Goal: Information Seeking & Learning: Learn about a topic

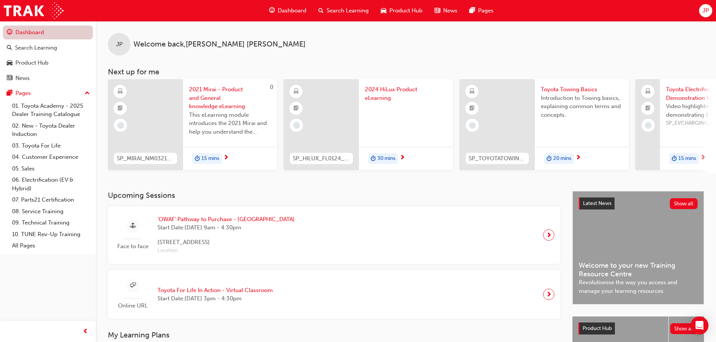
click at [44, 30] on link "Dashboard" at bounding box center [48, 33] width 90 height 14
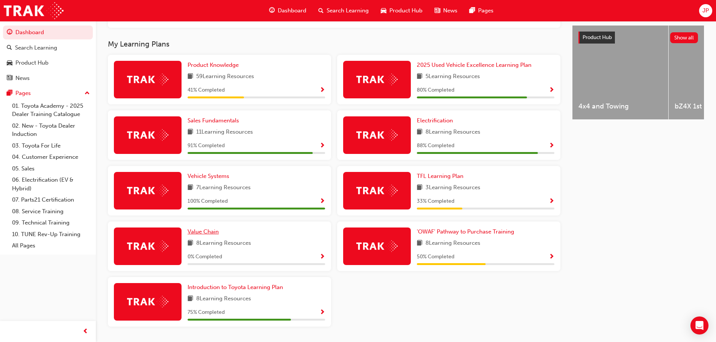
scroll to position [278, 0]
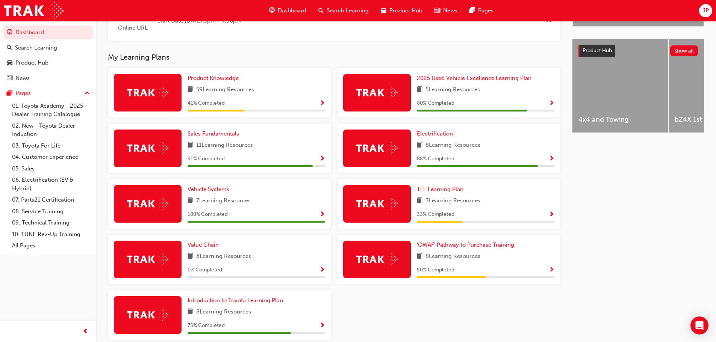
click at [439, 137] on span "Electrification" at bounding box center [435, 133] width 36 height 7
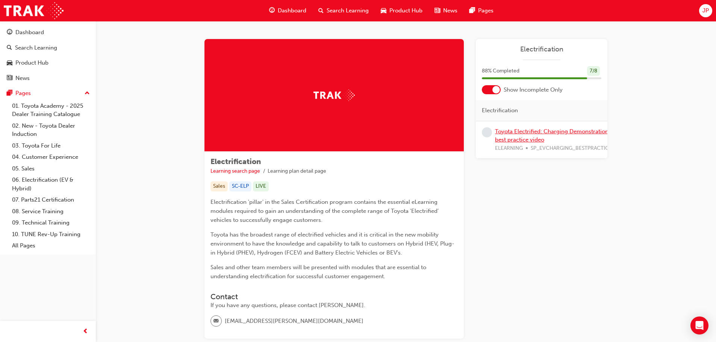
click at [511, 132] on link "Toyota Electrified: Charging Demonstration best practice video" at bounding box center [551, 135] width 113 height 15
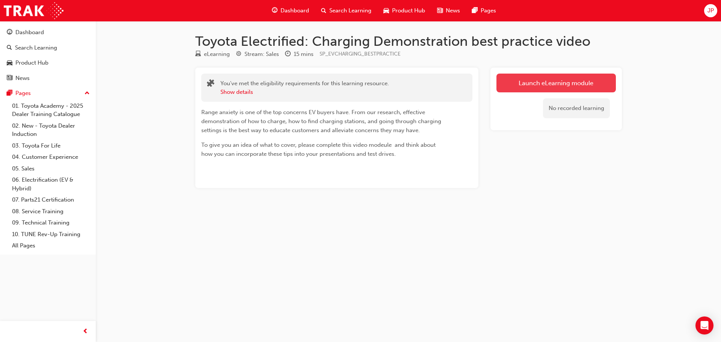
click at [537, 86] on link "Launch eLearning module" at bounding box center [556, 83] width 119 height 19
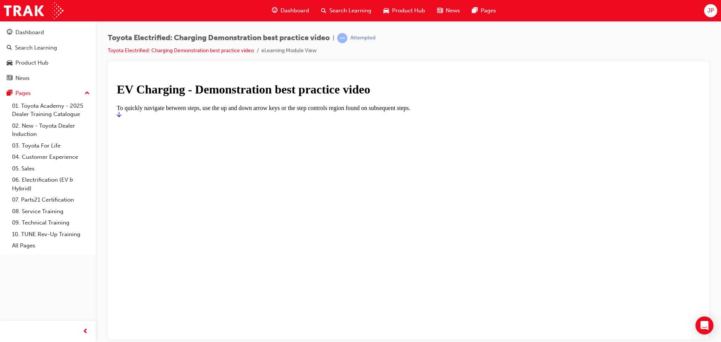
click at [121, 117] on icon "Start" at bounding box center [119, 114] width 5 height 6
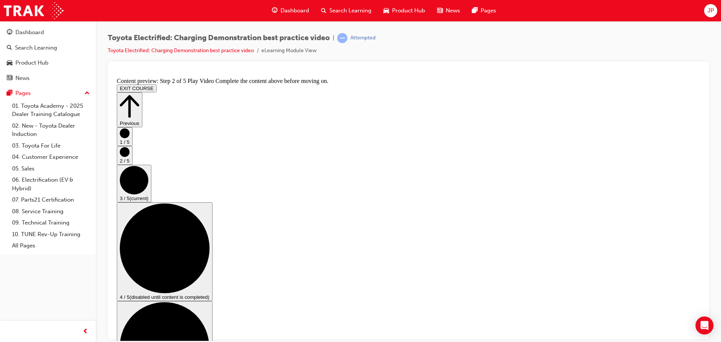
scroll to position [38, 0]
checkbox input "true"
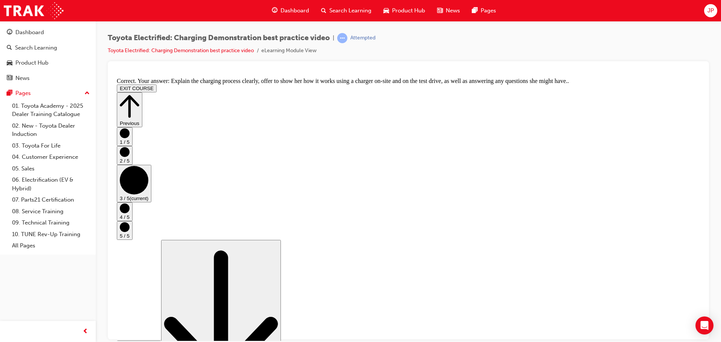
scroll to position [142, 0]
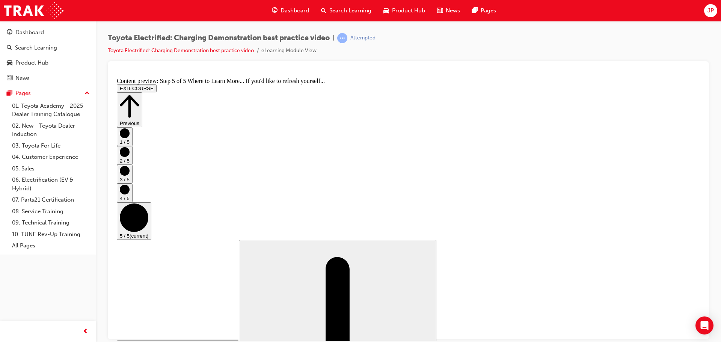
scroll to position [79, 0]
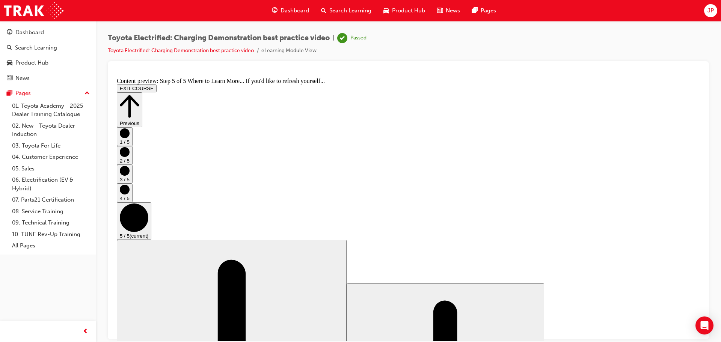
click at [157, 84] on button "EXIT COURSE" at bounding box center [137, 88] width 40 height 8
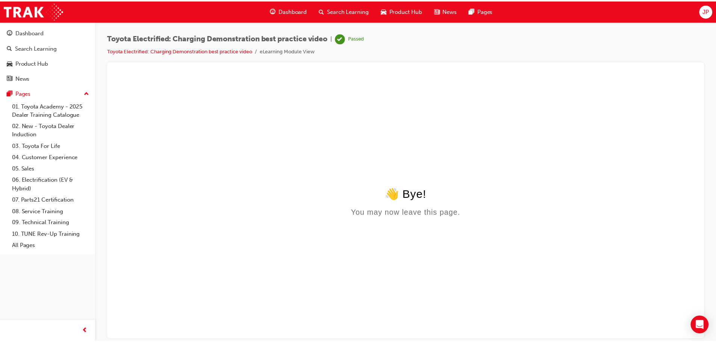
scroll to position [0, 0]
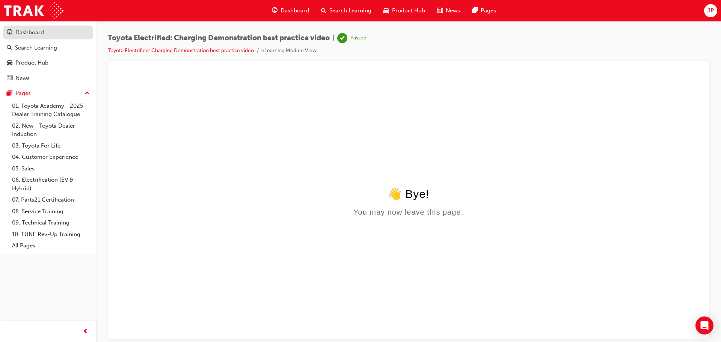
click at [51, 28] on div "Dashboard" at bounding box center [48, 32] width 82 height 9
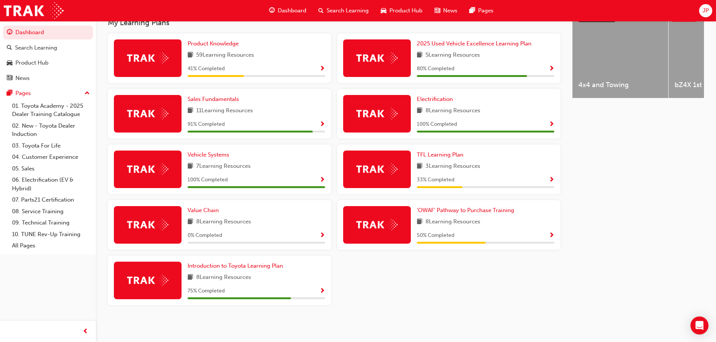
scroll to position [278, 0]
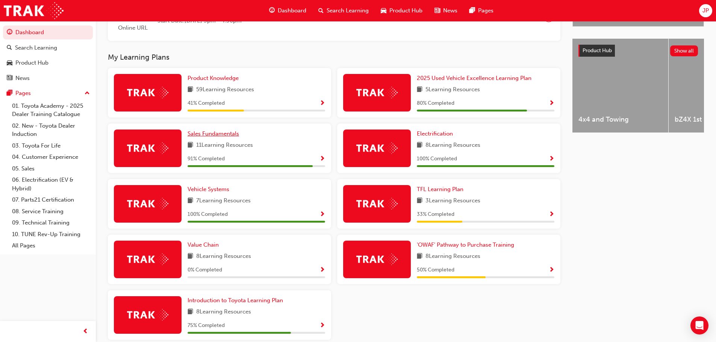
click at [209, 135] on span "Sales Fundamentals" at bounding box center [212, 133] width 51 height 7
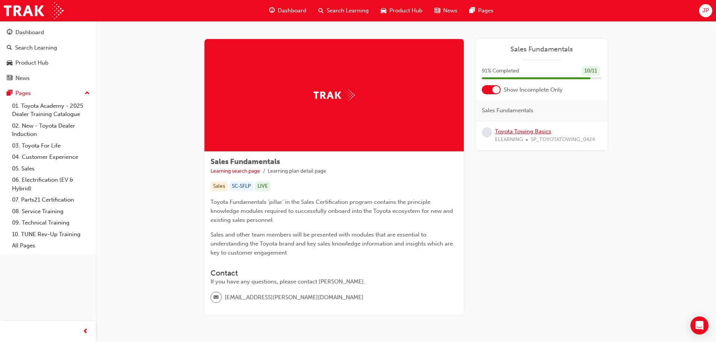
click at [529, 131] on link "Toyota Towing Basics" at bounding box center [523, 131] width 56 height 7
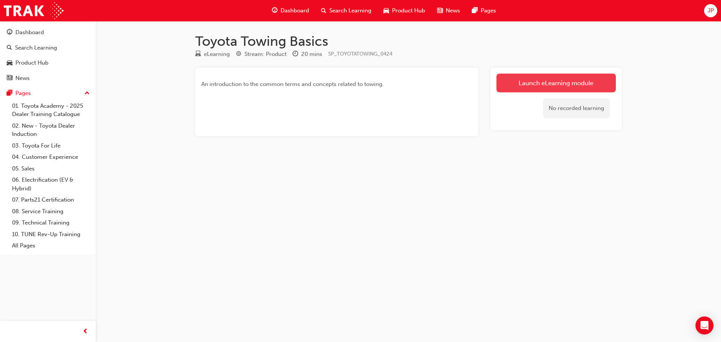
click at [538, 73] on div "Launch eLearning module No recorded learning" at bounding box center [557, 99] width 132 height 63
click at [536, 76] on link "Launch eLearning module" at bounding box center [556, 83] width 119 height 19
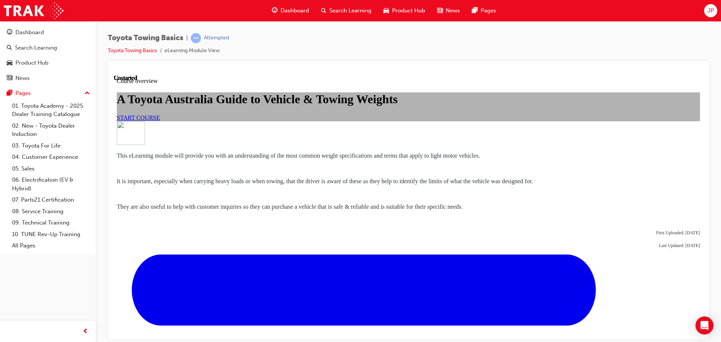
click at [160, 121] on span "START COURSE" at bounding box center [138, 117] width 43 height 6
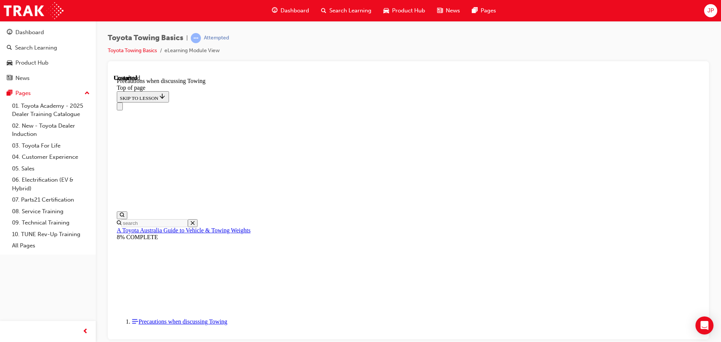
scroll to position [813, 0]
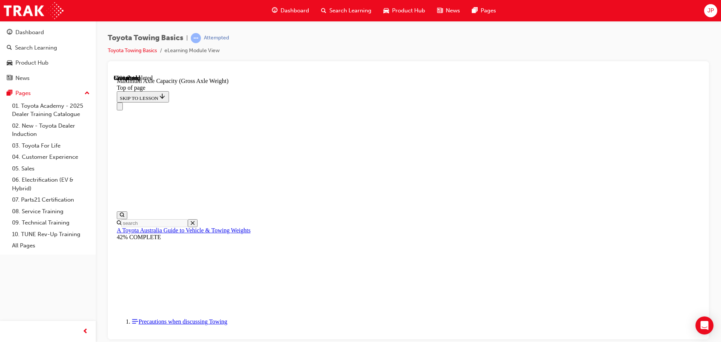
scroll to position [656, 0]
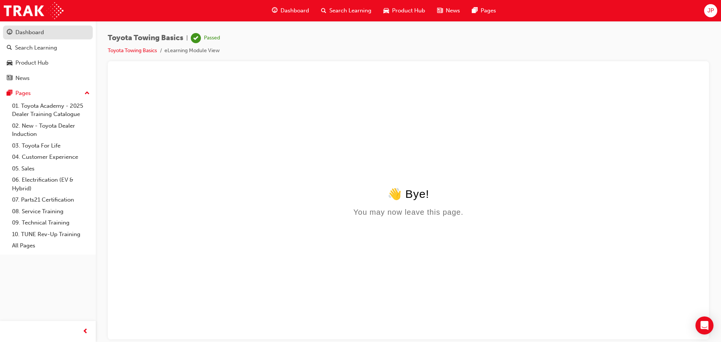
click at [38, 35] on div "Dashboard" at bounding box center [29, 32] width 29 height 9
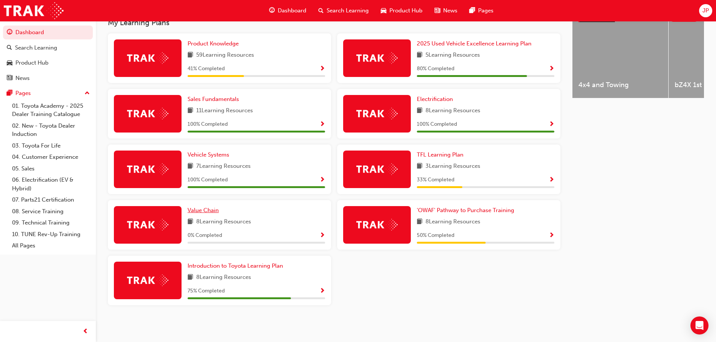
click at [206, 209] on span "Value Chain" at bounding box center [202, 210] width 31 height 7
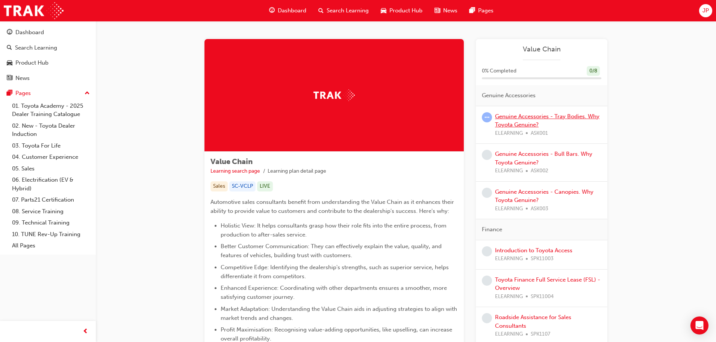
click at [532, 116] on link "Genuine Accessories - Tray Bodies. Why Toyota Genuine?" at bounding box center [547, 120] width 104 height 15
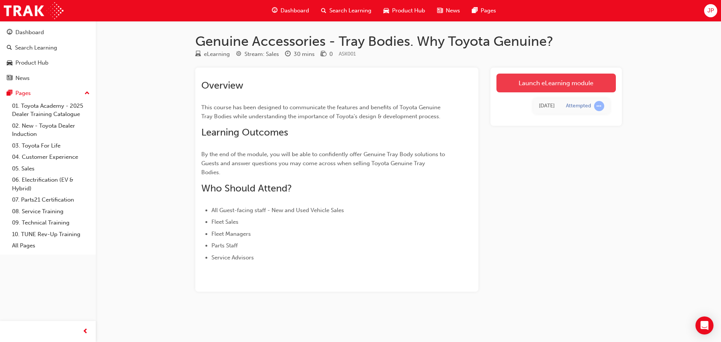
click at [572, 87] on link "Launch eLearning module" at bounding box center [556, 83] width 119 height 19
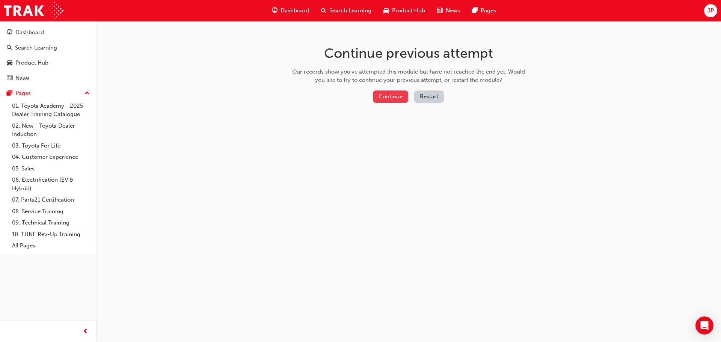
click at [399, 98] on button "Continue" at bounding box center [390, 97] width 35 height 12
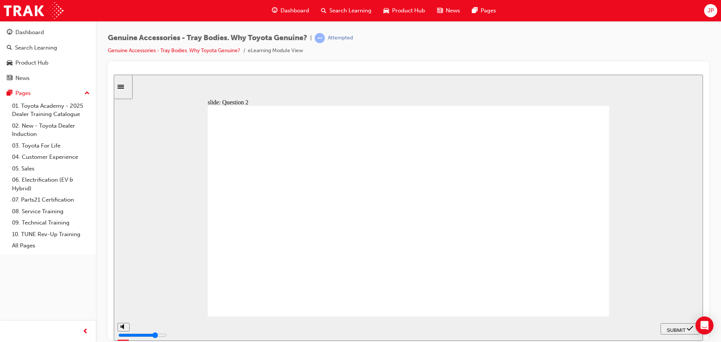
drag, startPoint x: 232, startPoint y: 159, endPoint x: 339, endPoint y: 166, distance: 107.7
radio input "true"
click at [683, 329] on span "SUBMIT" at bounding box center [676, 330] width 19 height 6
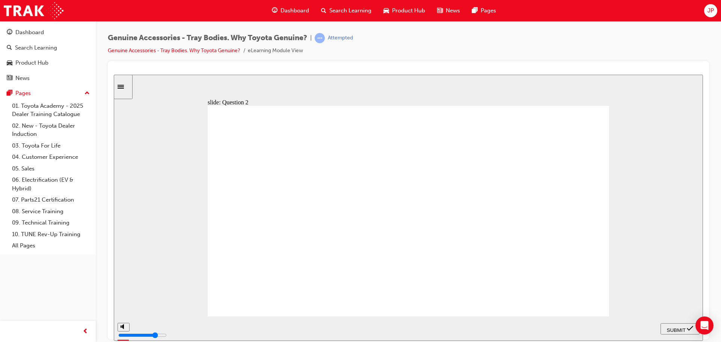
radio input "false"
radio input "true"
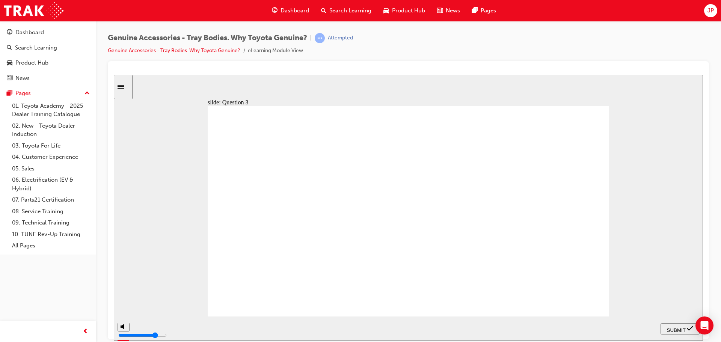
radio input "true"
click at [681, 331] on div "SUBMIT" at bounding box center [680, 329] width 33 height 8
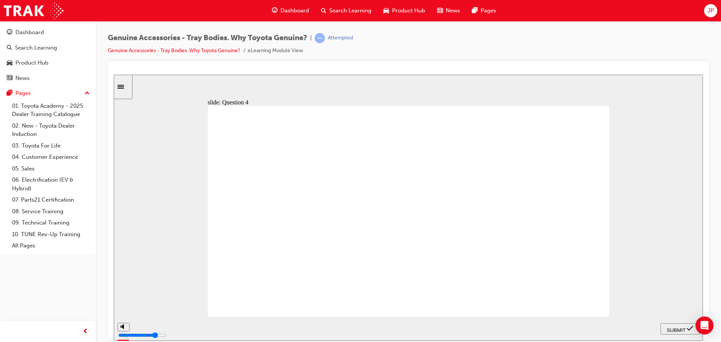
radio input "false"
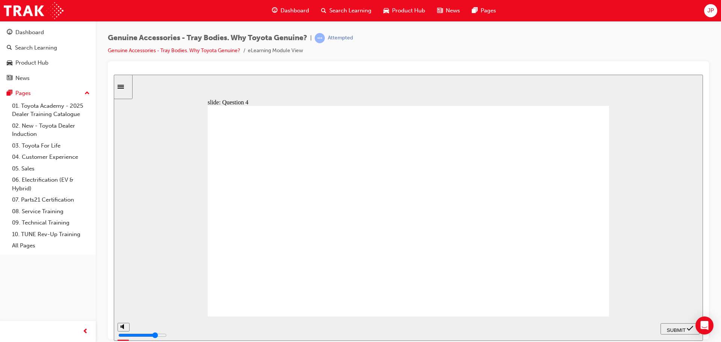
radio input "false"
radio input "true"
radio input "false"
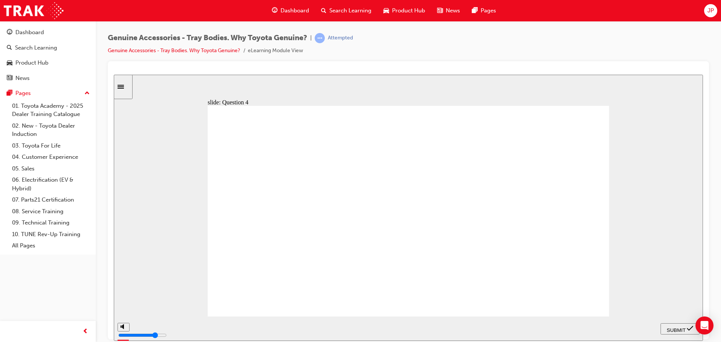
radio input "true"
click at [683, 329] on span "SUBMIT" at bounding box center [676, 330] width 19 height 6
radio input "true"
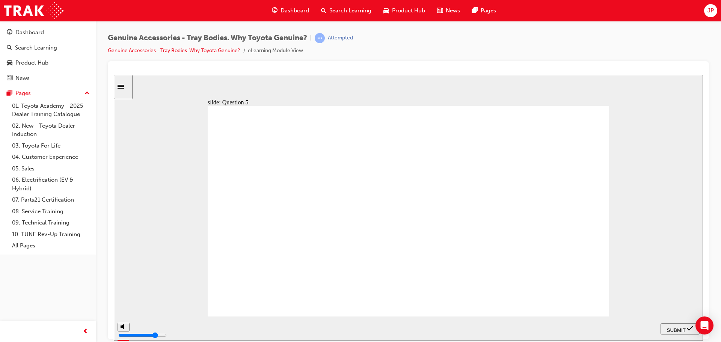
click at [680, 327] on span "SUBMIT" at bounding box center [676, 330] width 19 height 6
radio input "true"
click at [681, 327] on span "SUBMIT" at bounding box center [676, 330] width 19 height 6
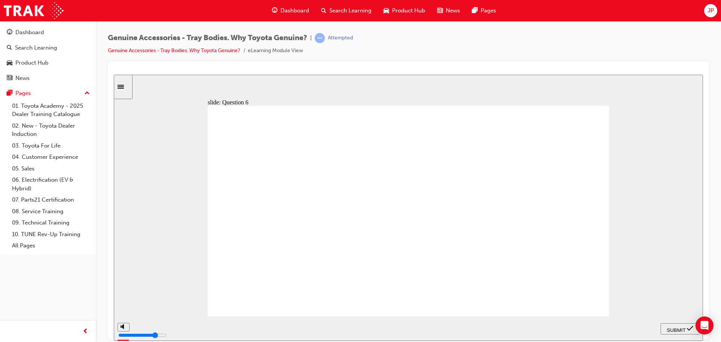
radio input "true"
click at [683, 328] on span "SUBMIT" at bounding box center [676, 330] width 19 height 6
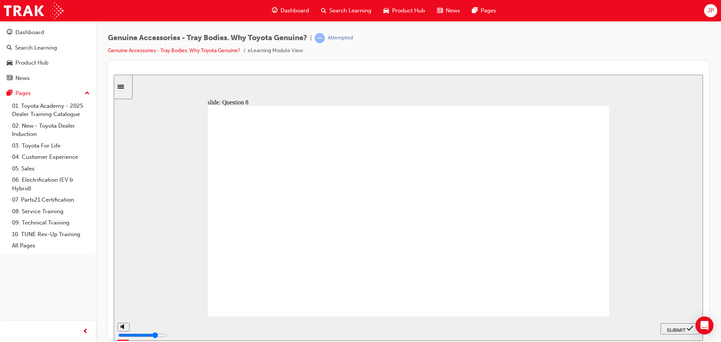
radio input "true"
click at [681, 330] on span "SUBMIT" at bounding box center [676, 330] width 19 height 6
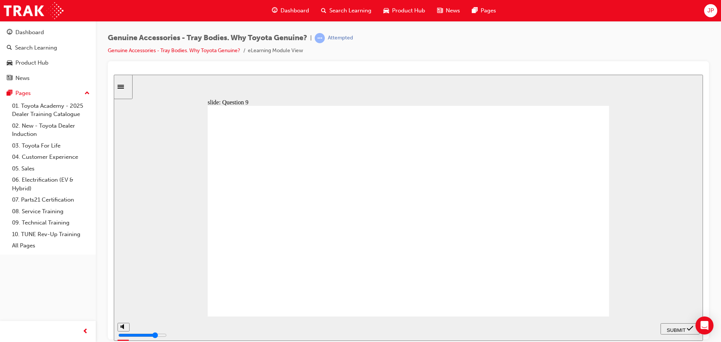
radio input "true"
click at [682, 327] on span "SUBMIT" at bounding box center [676, 330] width 19 height 6
radio input "true"
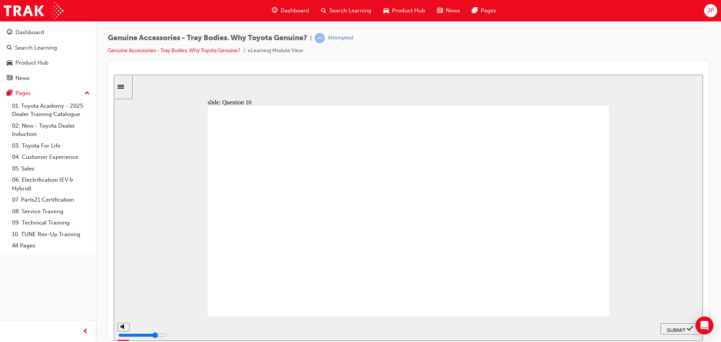
click at [669, 328] on span "SUBMIT" at bounding box center [676, 330] width 19 height 6
click at [663, 301] on icon "volume" at bounding box center [661, 298] width 6 height 5
type input "4400"
type input "0"
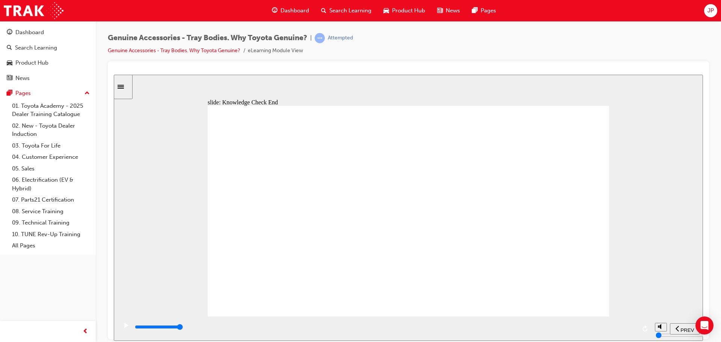
drag, startPoint x: 310, startPoint y: 283, endPoint x: 433, endPoint y: 312, distance: 127.0
click at [681, 329] on span "NEXT" at bounding box center [682, 330] width 13 height 6
click at [683, 329] on span "NEXT" at bounding box center [682, 330] width 13 height 6
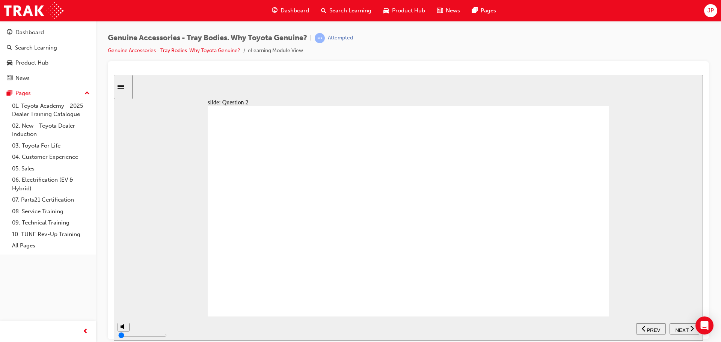
click at [683, 329] on span "NEXT" at bounding box center [682, 330] width 13 height 6
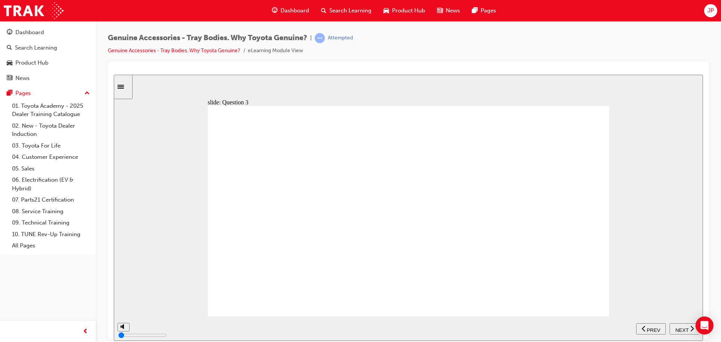
click at [683, 329] on span "NEXT" at bounding box center [682, 330] width 13 height 6
click at [683, 328] on span "NEXT" at bounding box center [682, 330] width 13 height 6
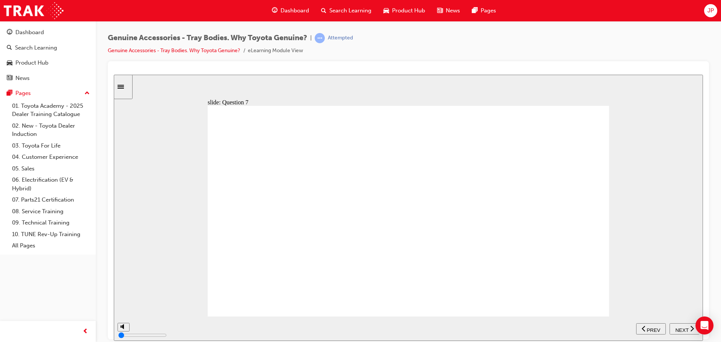
click at [683, 328] on span "NEXT" at bounding box center [682, 330] width 13 height 6
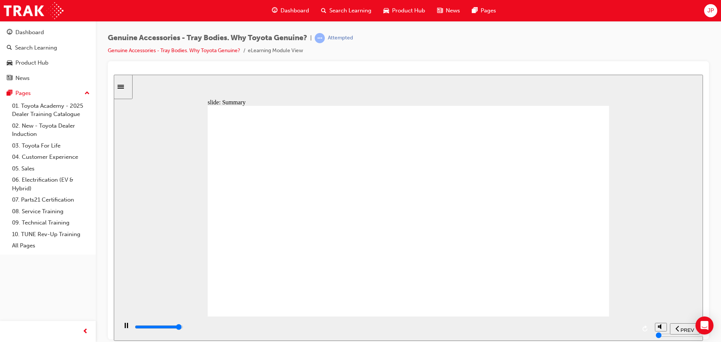
click at [617, 330] on div "playback controls" at bounding box center [385, 327] width 502 height 8
type input "21400"
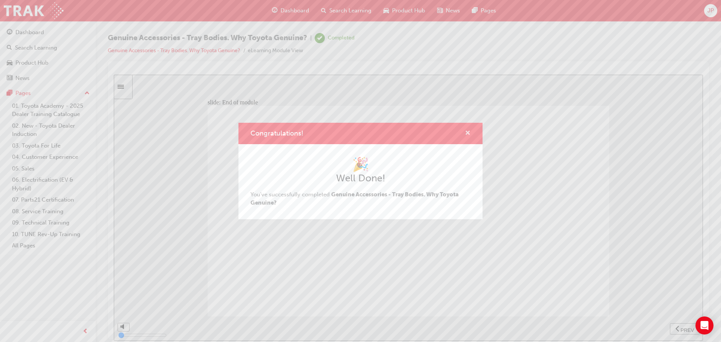
click at [469, 131] on span "cross-icon" at bounding box center [468, 133] width 6 height 7
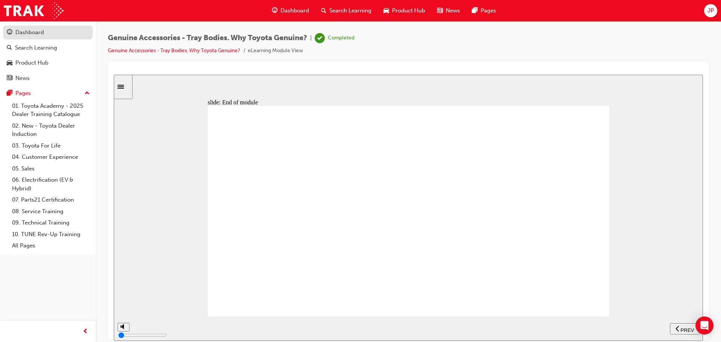
click at [36, 32] on div "Dashboard" at bounding box center [29, 32] width 29 height 9
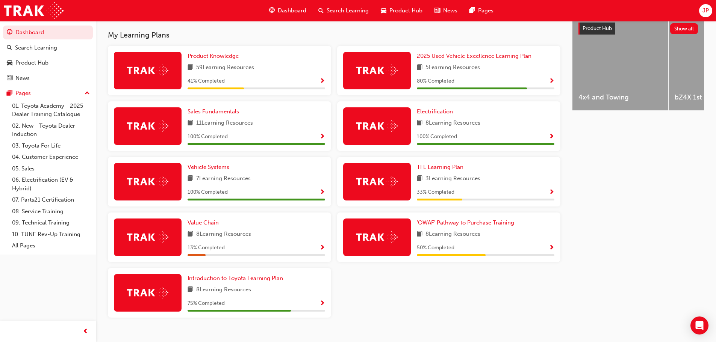
scroll to position [301, 0]
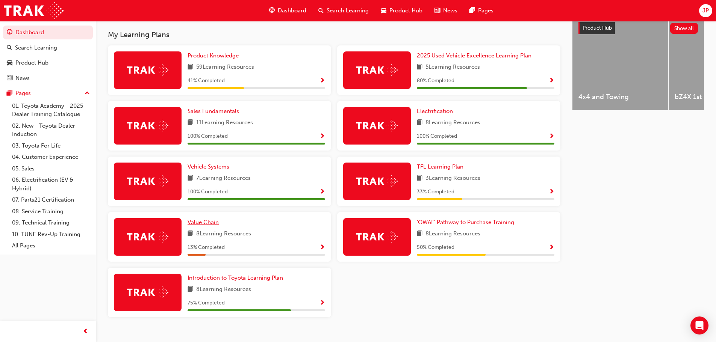
click at [204, 226] on span "Value Chain" at bounding box center [202, 222] width 31 height 7
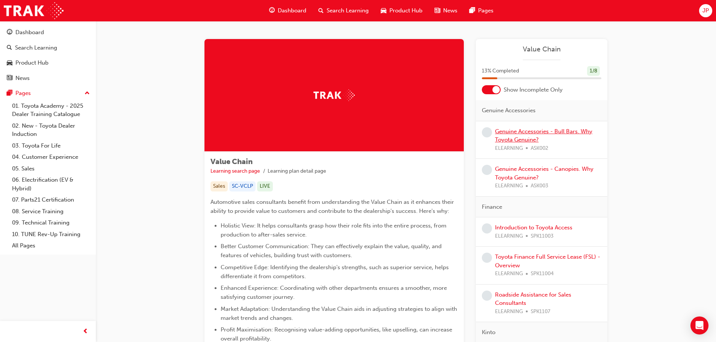
click at [559, 130] on link "Genuine Accessories - Bull Bars. Why Toyota Genuine?" at bounding box center [543, 135] width 97 height 15
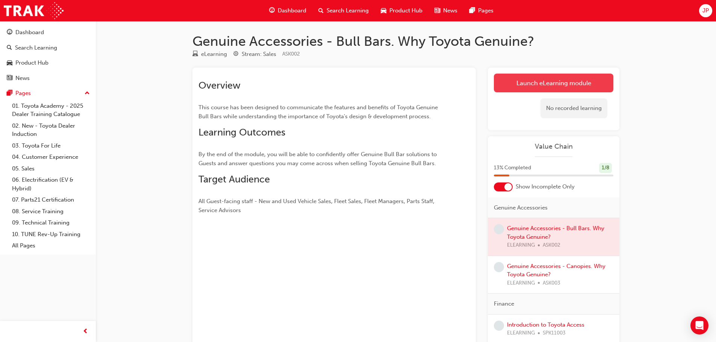
click at [564, 82] on link "Launch eLearning module" at bounding box center [553, 83] width 119 height 19
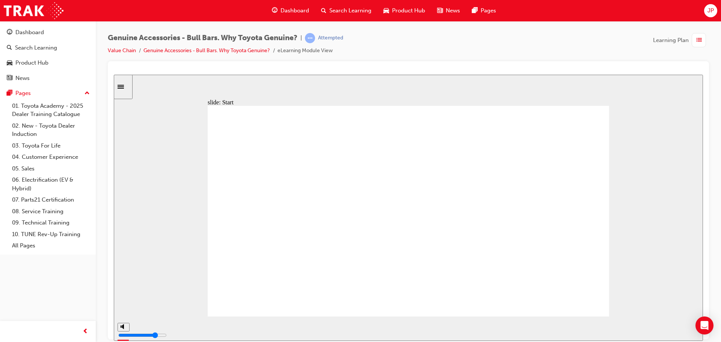
click at [639, 189] on div "slide: Start Toyota Genuine Accessories Why Genuine Bull Bars? Start Toyota G…" at bounding box center [409, 207] width 590 height 266
click at [183, 328] on input "slide progress" at bounding box center [159, 327] width 48 height 6
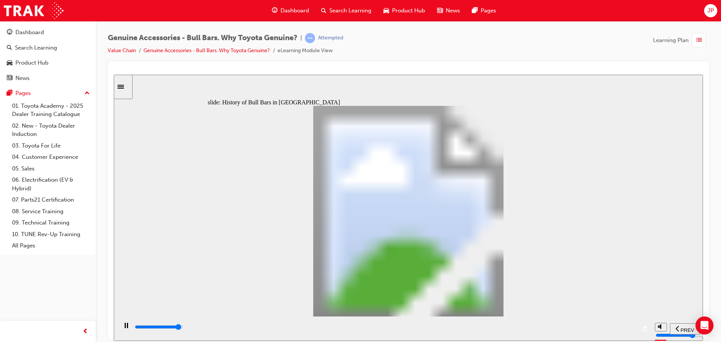
drag, startPoint x: 613, startPoint y: 328, endPoint x: 626, endPoint y: 328, distance: 12.8
click at [183, 328] on input "slide progress" at bounding box center [159, 327] width 48 height 6
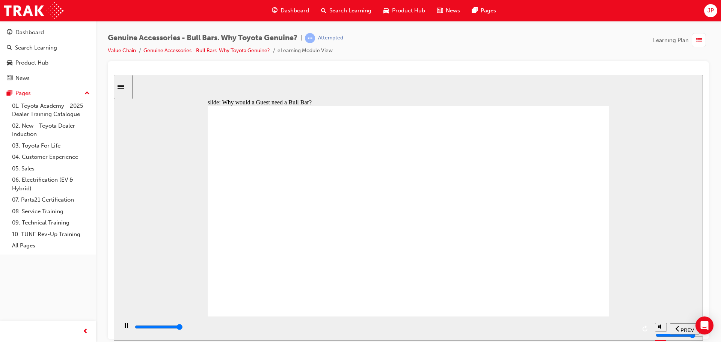
click at [626, 327] on div "playback controls" at bounding box center [385, 327] width 502 height 8
click at [183, 329] on input "slide progress" at bounding box center [159, 327] width 48 height 6
click at [183, 328] on input "slide progress" at bounding box center [159, 327] width 48 height 6
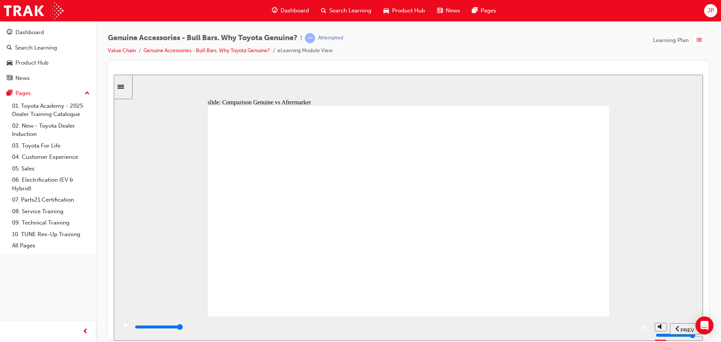
click at [620, 330] on div "playback controls" at bounding box center [385, 327] width 502 height 8
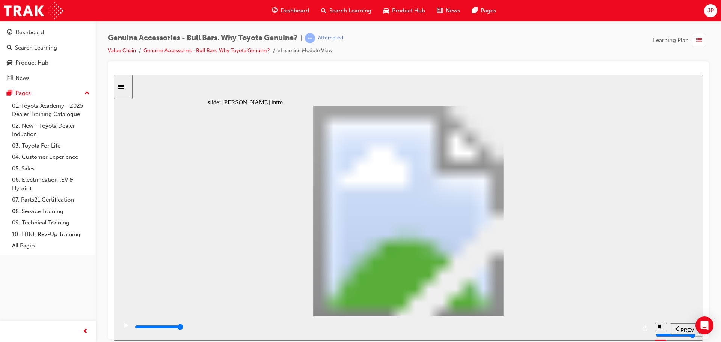
type input "8500"
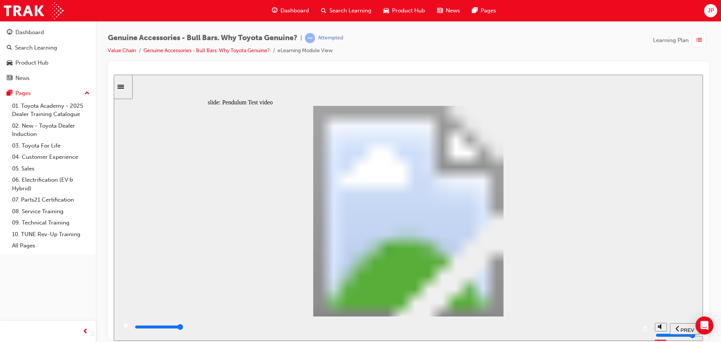
type input "102"
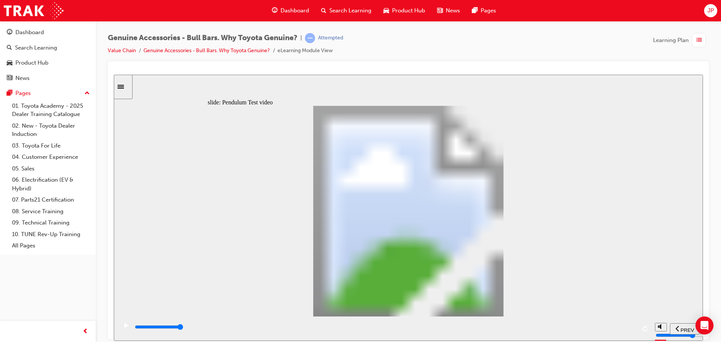
click at [549, 327] on div "playback controls" at bounding box center [385, 327] width 502 height 8
type input "17800"
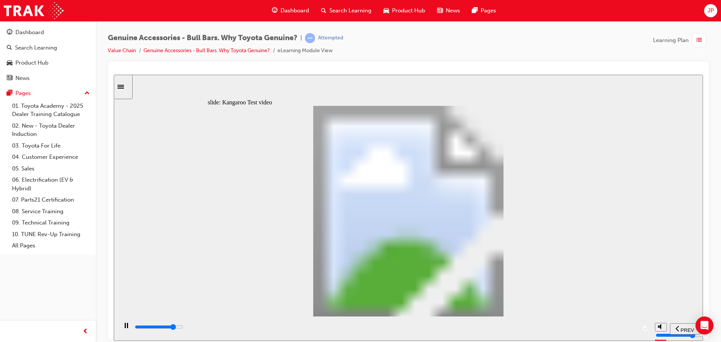
type input "0"
type input "17800"
type input "0"
type input "17900"
type input "0"
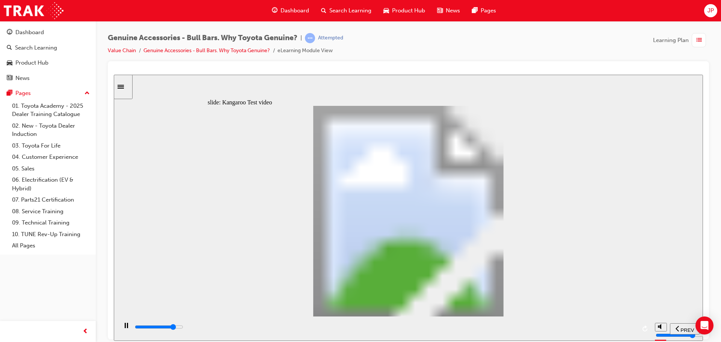
type input "17900"
type input "0"
type input "17900"
type input "0"
type input "17900"
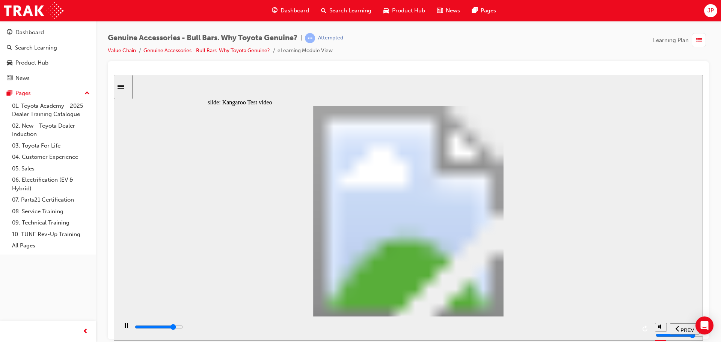
type input "0"
type input "17900"
type input "0"
type input "17900"
type input "0"
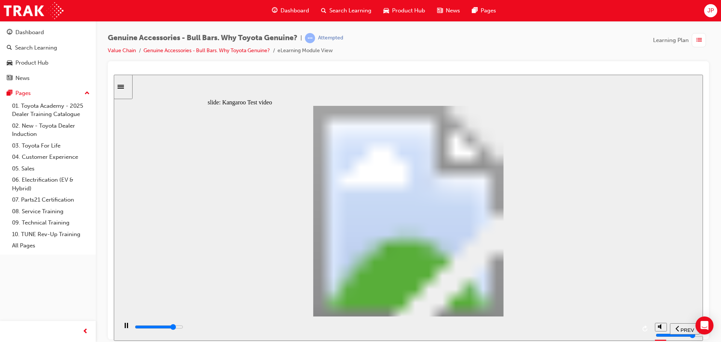
type input "18000"
type input "0"
type input "18000"
type input "0"
type input "18000"
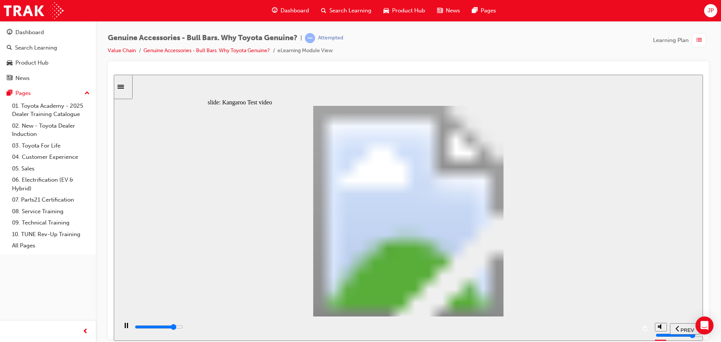
type input "0"
type input "18000"
type input "0"
type input "18000"
type input "0"
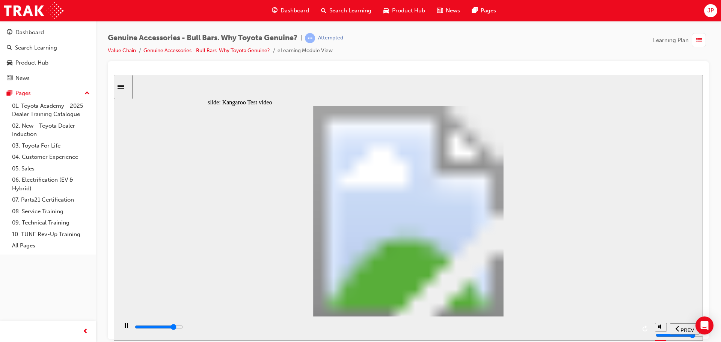
type input "18000"
type input "0"
type input "18100"
type input "0"
type input "18300"
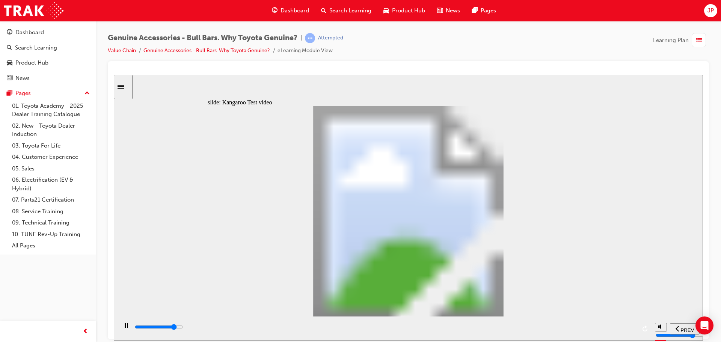
type input "1"
type input "18600"
type input "1"
type input "18900"
type input "1"
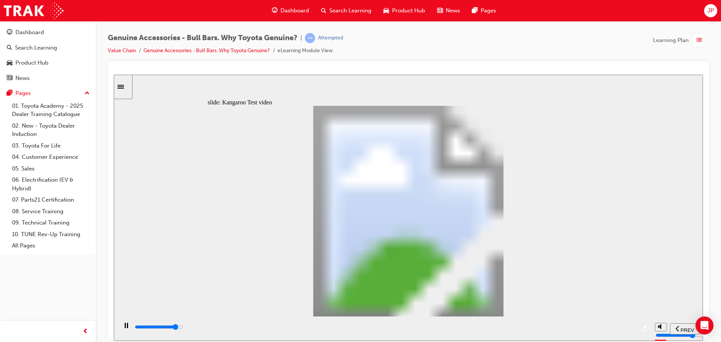
type input "19100"
type input "2"
type input "19400"
type input "2"
type input "19700"
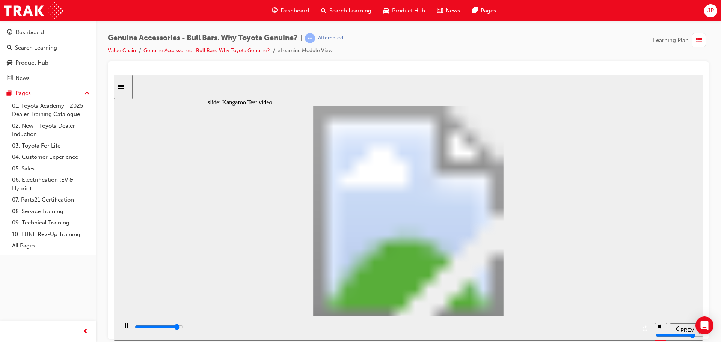
type input "2"
type input "19900"
type input "2"
type input "20200"
type input "3"
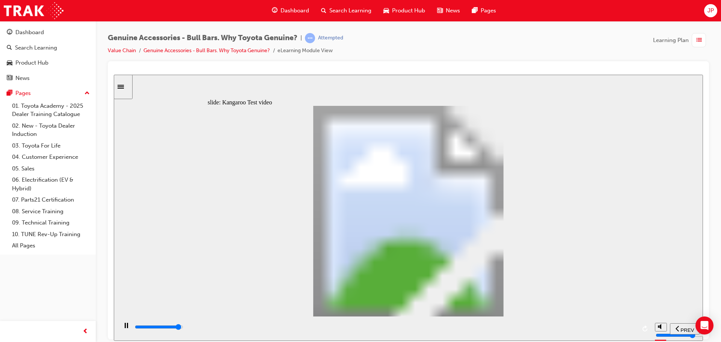
type input "20500"
type input "3"
type input "20700"
type input "3"
type input "21000"
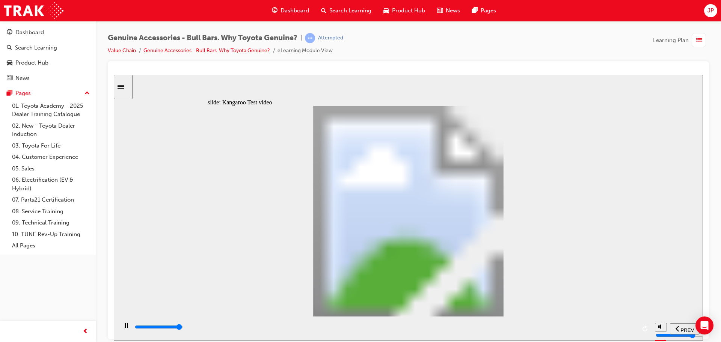
type input "3"
type input "21300"
type input "4"
type input "21500"
type input "24"
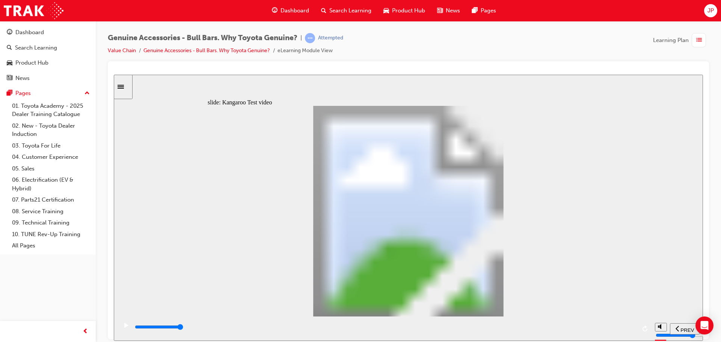
click at [183, 328] on input "slide progress" at bounding box center [159, 327] width 48 height 6
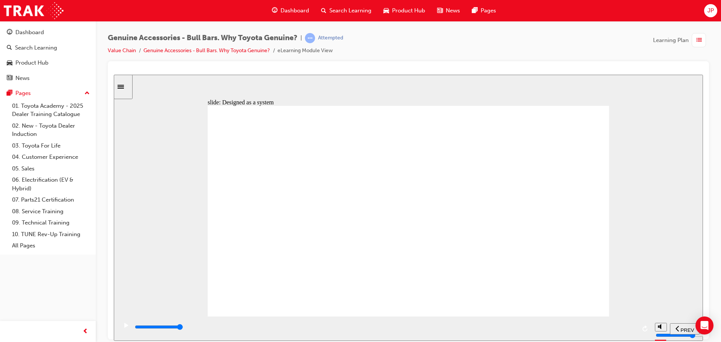
click at [183, 328] on input "slide progress" at bounding box center [159, 327] width 48 height 6
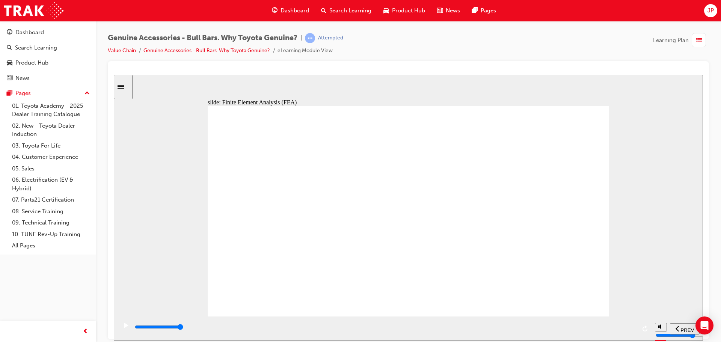
click at [590, 330] on div "playback controls" at bounding box center [385, 327] width 502 height 8
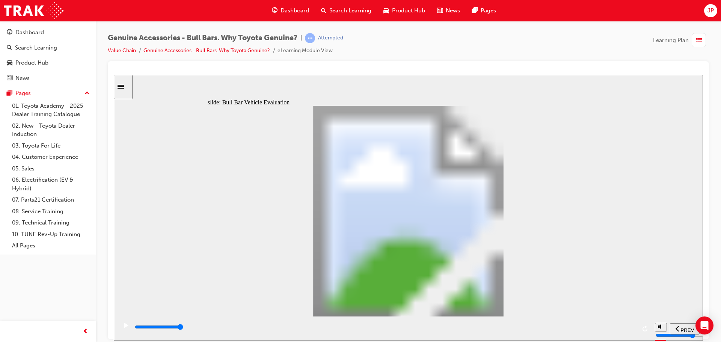
click at [183, 328] on input "slide progress" at bounding box center [159, 327] width 48 height 6
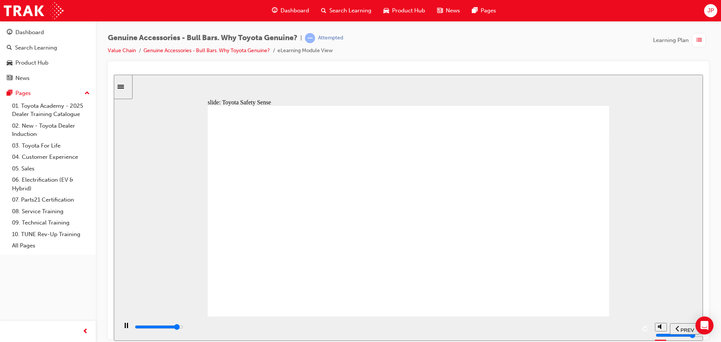
click at [183, 328] on input "slide progress" at bounding box center [159, 327] width 48 height 6
type input "4100"
type input "7"
type input "4200"
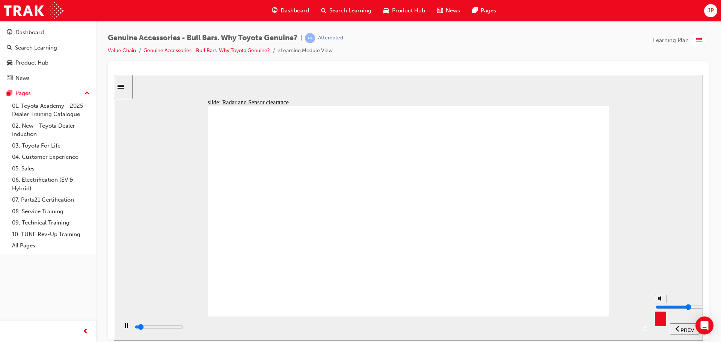
type input "6"
type input "4400"
type input "5"
type input "4500"
drag, startPoint x: 661, startPoint y: 298, endPoint x: 661, endPoint y: 305, distance: 7.5
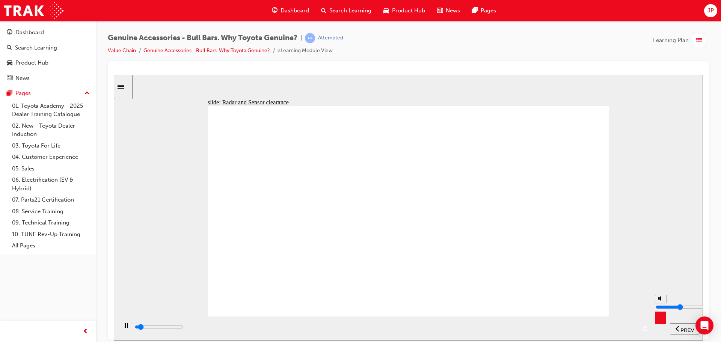
type input "5"
click at [661, 305] on input "volume" at bounding box center [680, 307] width 48 height 6
click at [602, 330] on div "playback controls" at bounding box center [385, 327] width 502 height 8
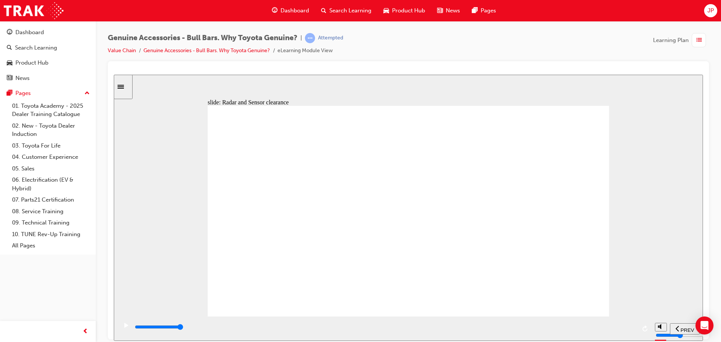
click at [618, 330] on div "playback controls" at bounding box center [385, 327] width 502 height 8
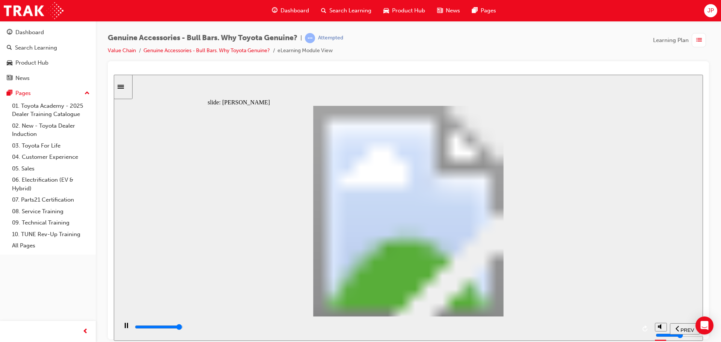
click at [622, 329] on div "playback controls" at bounding box center [385, 327] width 502 height 8
click at [627, 329] on div "playback controls" at bounding box center [385, 327] width 502 height 8
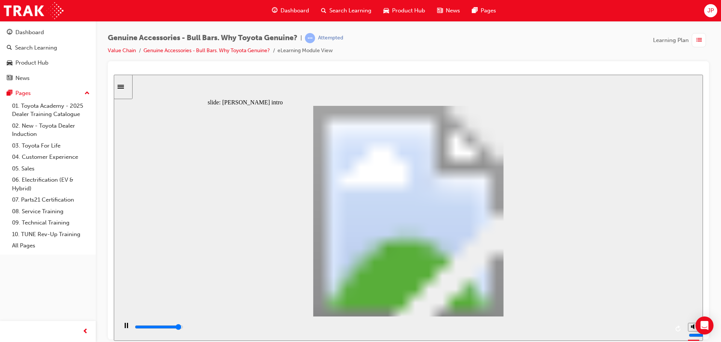
click at [649, 327] on div "playback controls" at bounding box center [401, 327] width 535 height 8
click at [183, 328] on input "slide progress" at bounding box center [159, 327] width 48 height 6
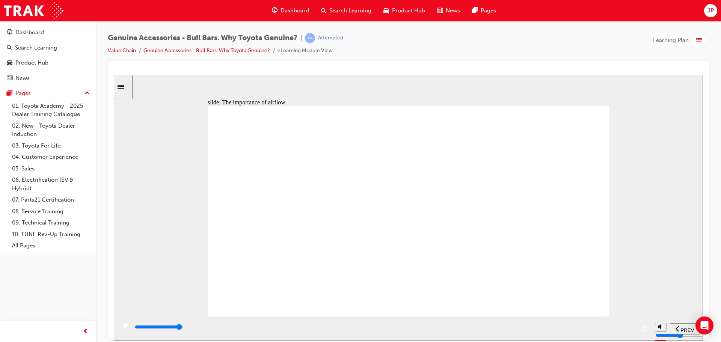
click at [620, 327] on div "playback controls" at bounding box center [385, 327] width 502 height 8
click at [183, 328] on input "slide progress" at bounding box center [159, 327] width 48 height 6
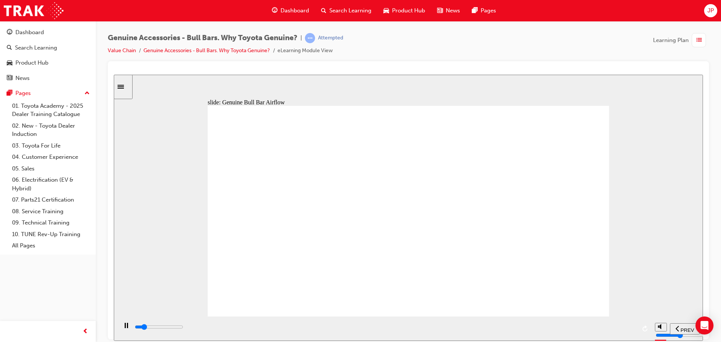
type input "9000"
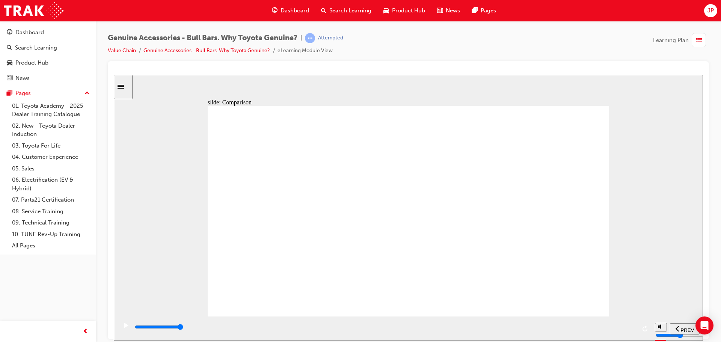
drag, startPoint x: 399, startPoint y: 208, endPoint x: 392, endPoint y: 207, distance: 7.2
click at [608, 326] on div "playback controls" at bounding box center [385, 327] width 502 height 8
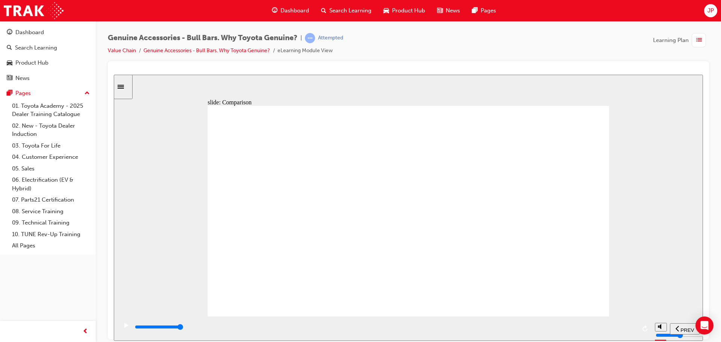
type input "13400"
